Goal: Task Accomplishment & Management: Manage account settings

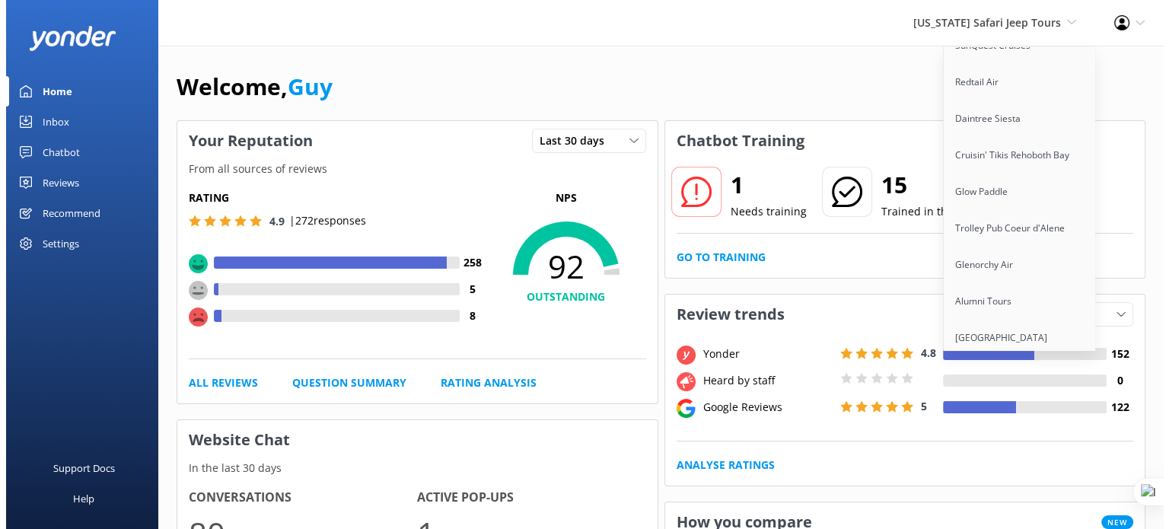
scroll to position [12291, 0]
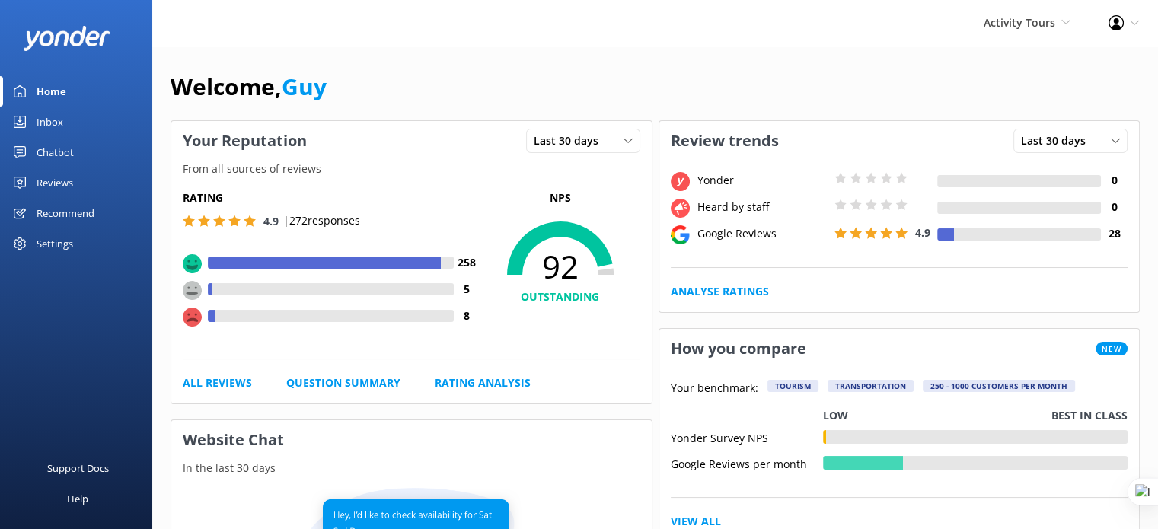
click at [62, 183] on div "Reviews" at bounding box center [55, 182] width 37 height 30
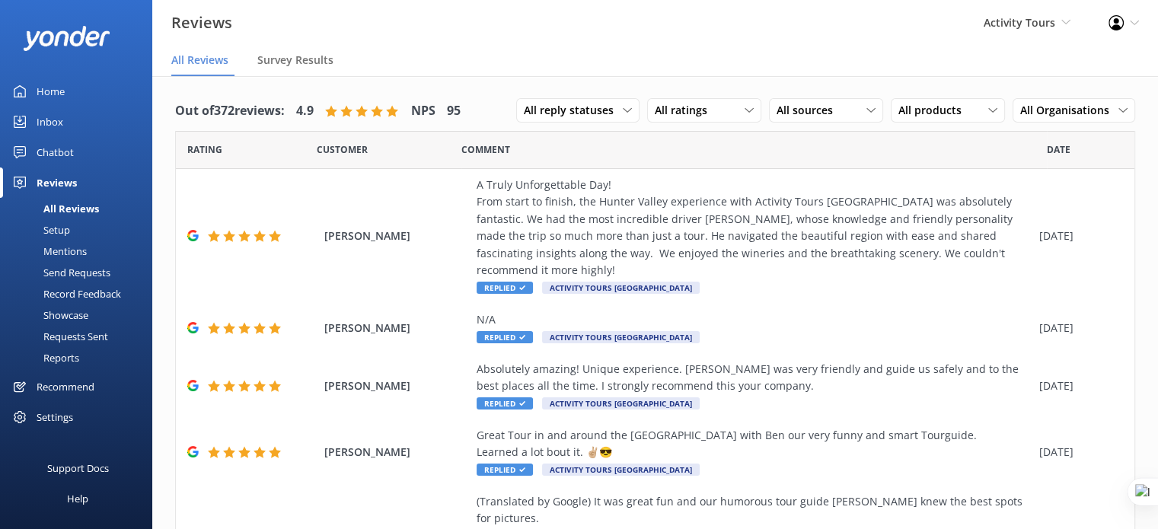
click at [55, 228] on div "Setup" at bounding box center [39, 229] width 61 height 21
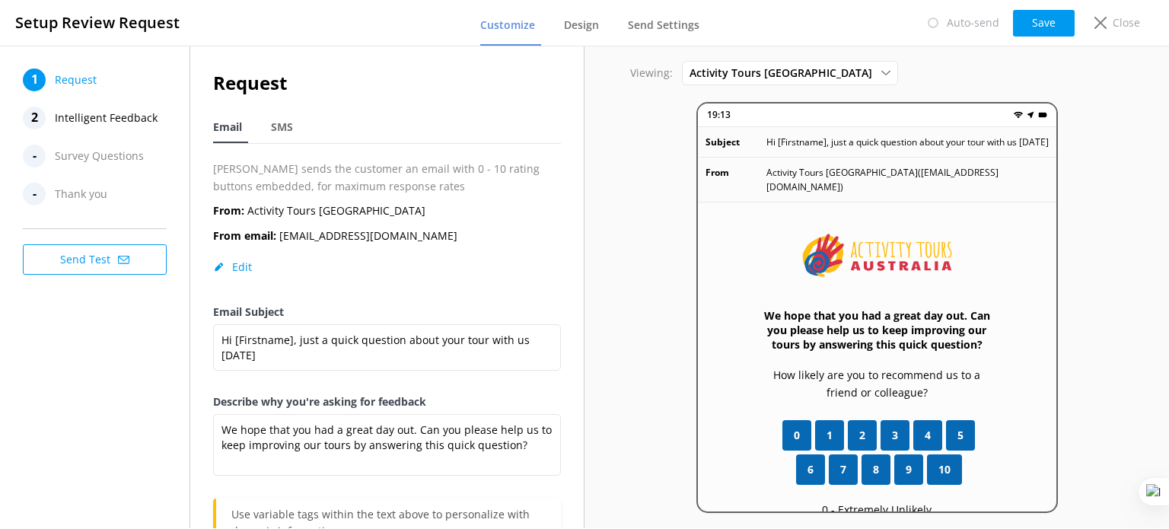
click at [124, 123] on span "Intelligent Feedback" at bounding box center [106, 118] width 103 height 23
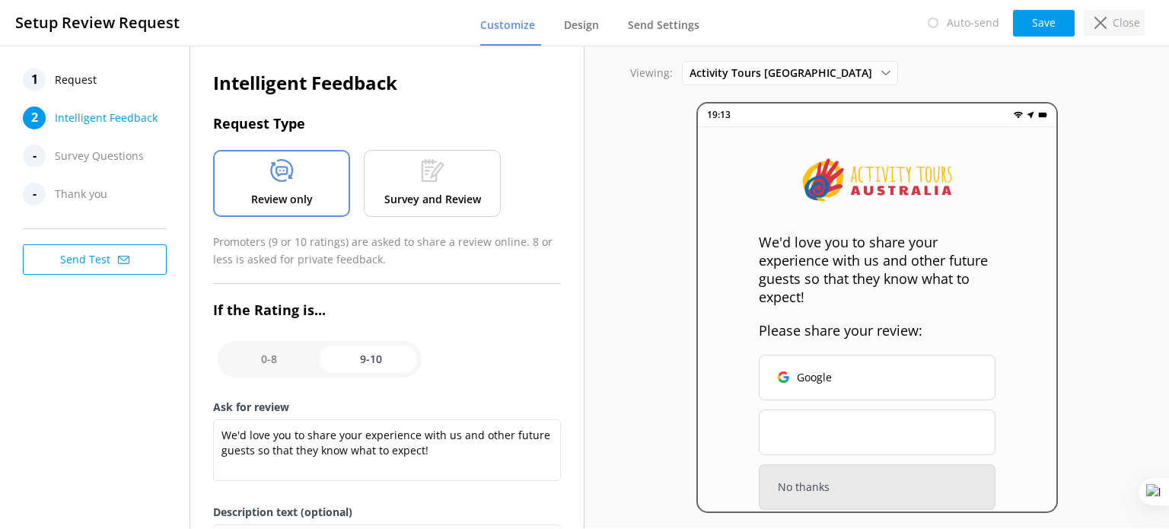
click at [1125, 30] on p "Close" at bounding box center [1126, 22] width 27 height 17
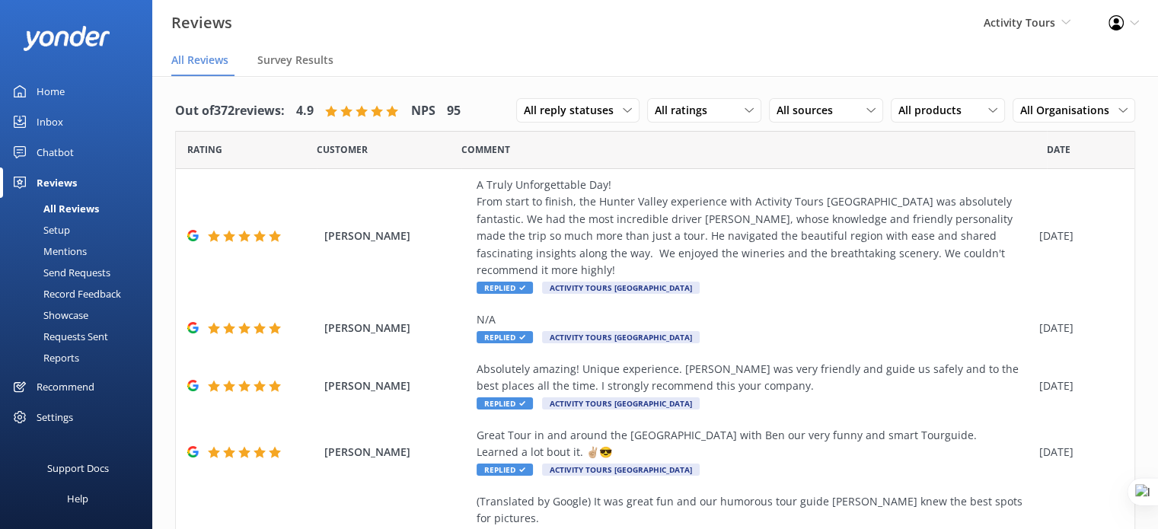
click at [77, 417] on div "Settings" at bounding box center [76, 417] width 152 height 30
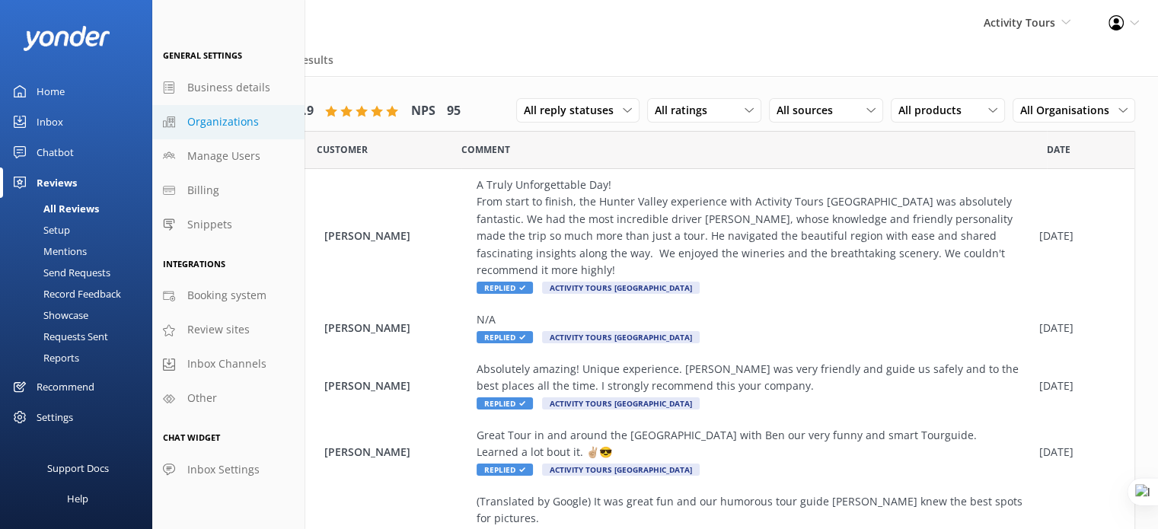
click at [229, 127] on span "Organizations" at bounding box center [223, 121] width 72 height 17
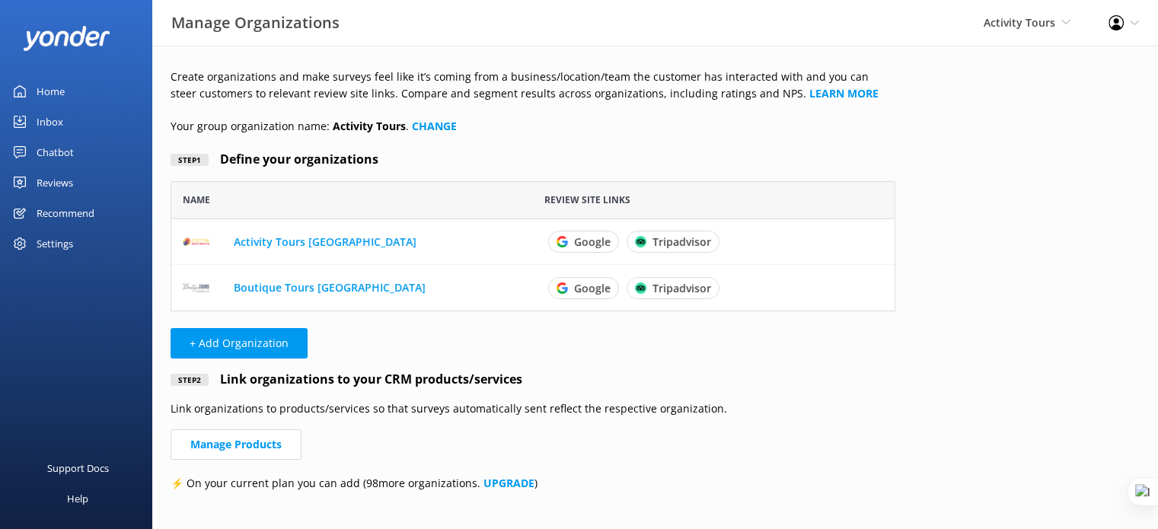
scroll to position [12, 12]
click at [273, 290] on link "Boutique Tours [GEOGRAPHIC_DATA]" at bounding box center [330, 287] width 192 height 14
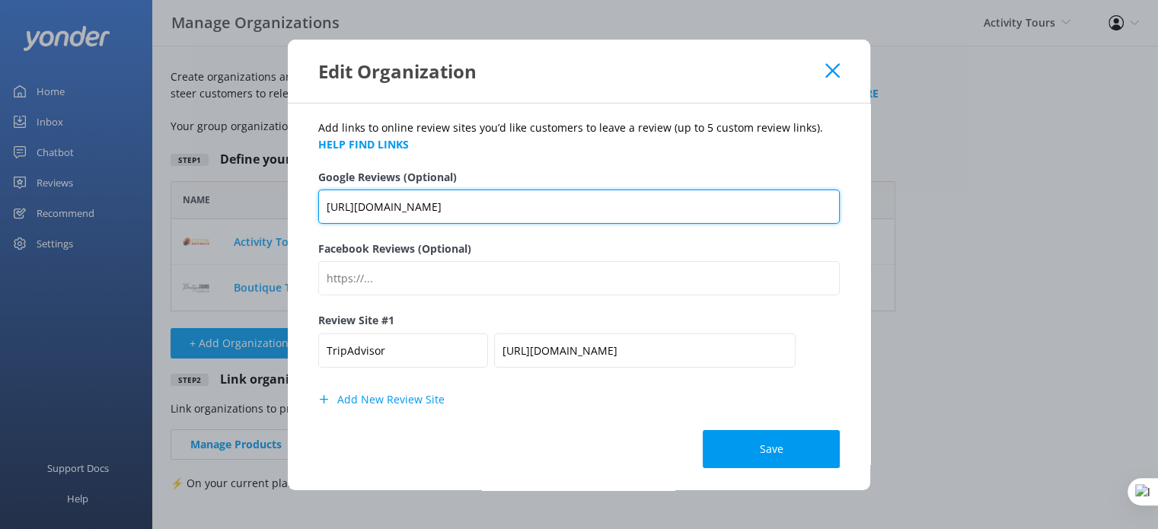
scroll to position [0, 1797]
drag, startPoint x: 596, startPoint y: 201, endPoint x: 876, endPoint y: 198, distance: 280.2
click at [876, 198] on div "Edit Organization Organization Name Boutique Tours [GEOGRAPHIC_DATA] Logo Repla…" at bounding box center [579, 264] width 1158 height 529
click at [704, 208] on input "[URL][DOMAIN_NAME]" at bounding box center [579, 207] width 522 height 34
click at [703, 203] on input "[URL][DOMAIN_NAME]" at bounding box center [579, 207] width 522 height 34
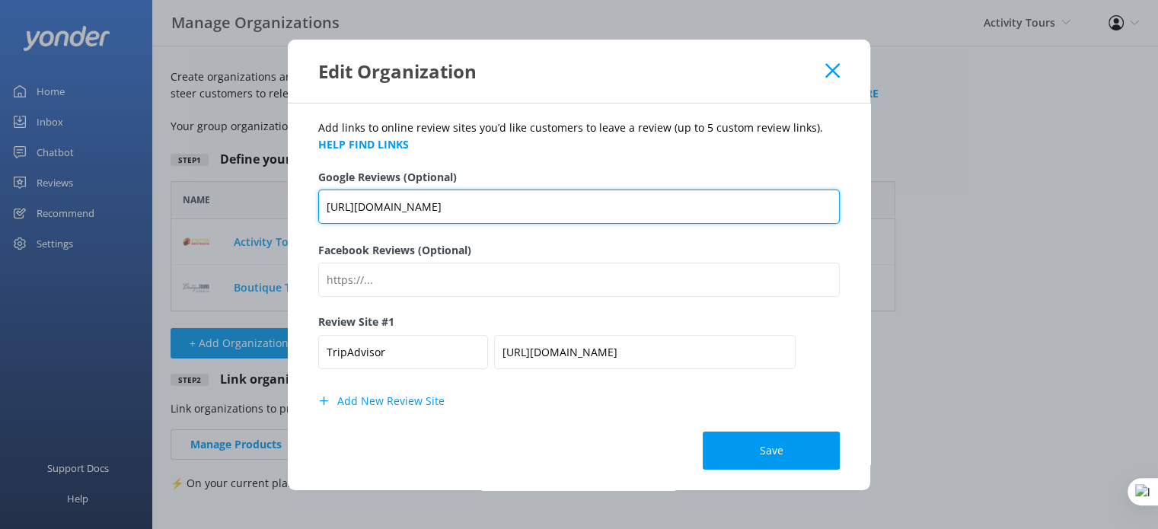
scroll to position [0, 0]
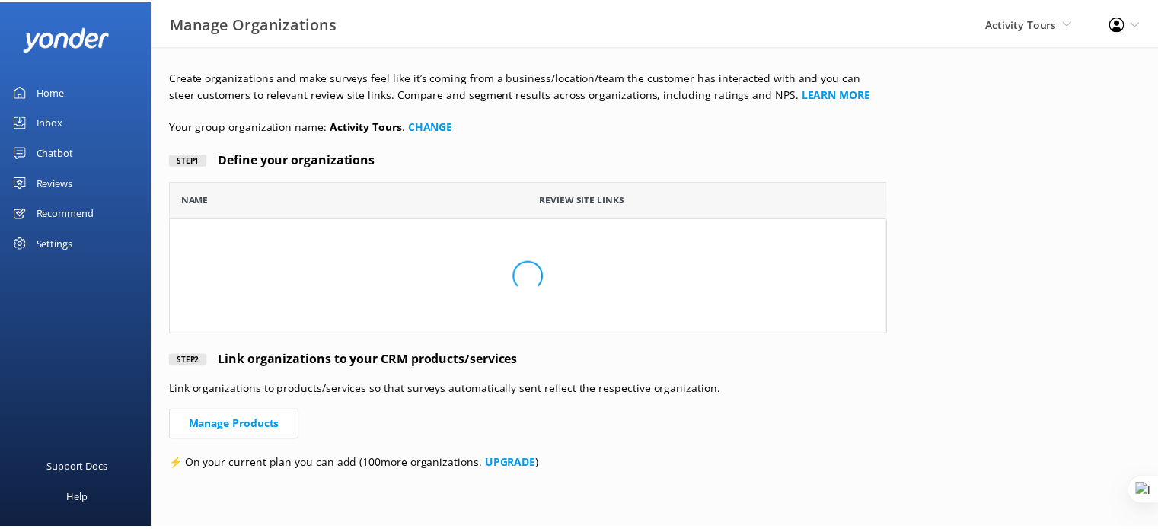
scroll to position [118, 713]
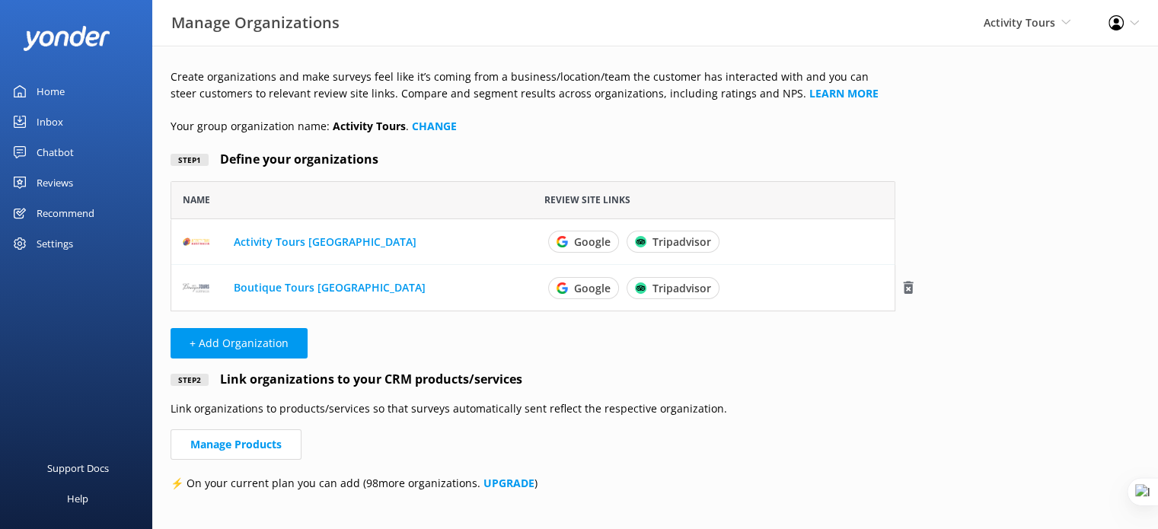
click at [292, 284] on link "Boutique Tours [GEOGRAPHIC_DATA]" at bounding box center [330, 287] width 192 height 14
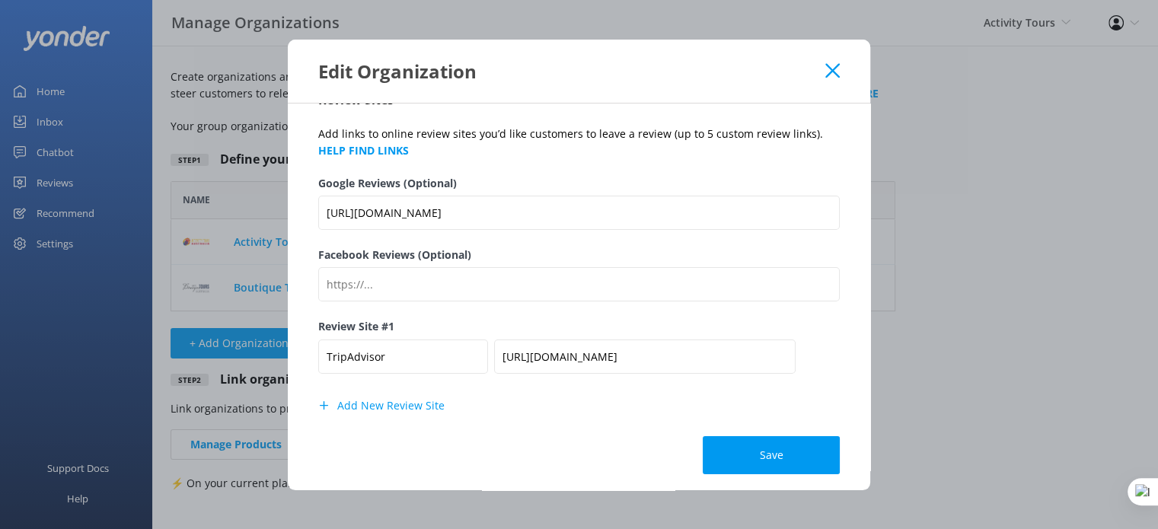
scroll to position [219, 0]
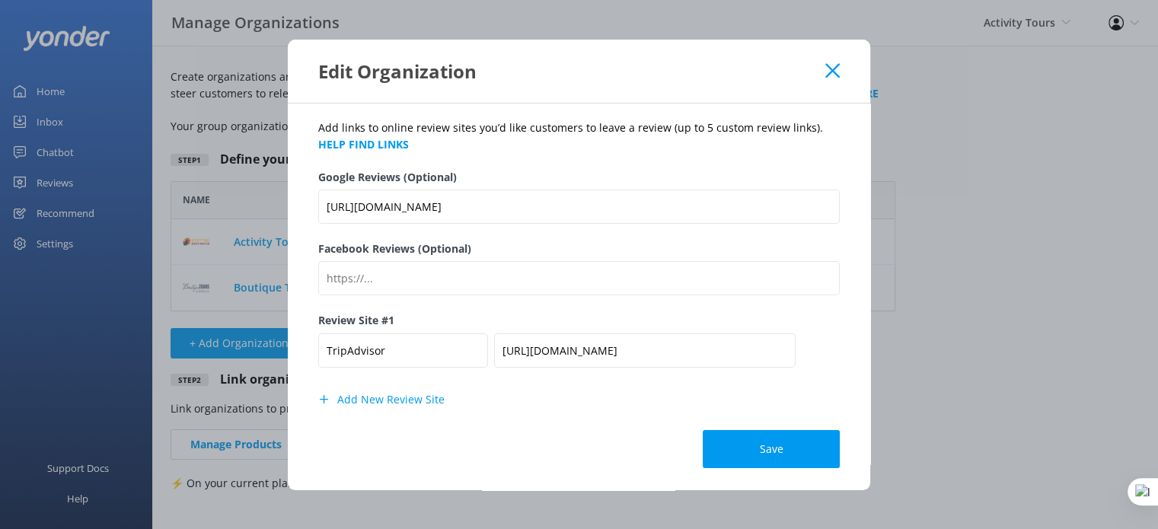
click at [831, 71] on icon at bounding box center [832, 70] width 14 height 15
